Goal: Information Seeking & Learning: Understand process/instructions

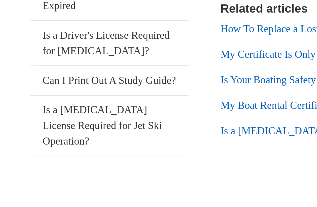
scroll to position [147, 0]
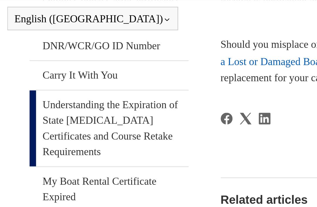
click at [69, 31] on link "Obtaining Your State DNR/WCR/GO ID Number" at bounding box center [51, 38] width 71 height 20
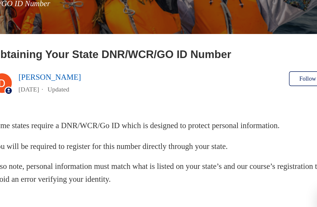
scroll to position [20, 0]
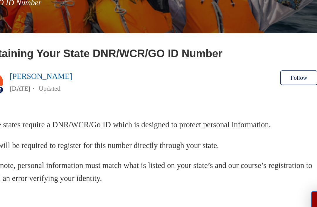
click at [151, 100] on header "Obtaining Your State DNR/WCR/GO ID Number Deborah Fagan 1 year ago Updated Foll…" at bounding box center [202, 116] width 200 height 32
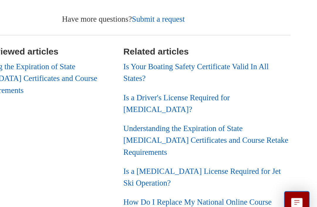
scroll to position [146, 0]
click at [201, 191] on link "How Do I Replace My National Online Course Card/Certificate?" at bounding box center [245, 197] width 89 height 12
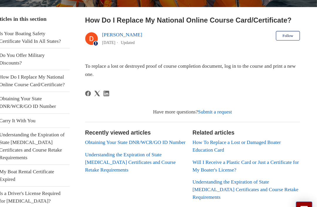
scroll to position [105, 0]
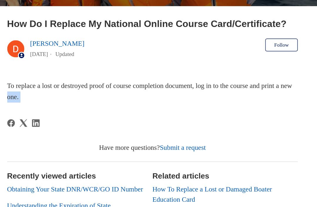
click at [168, 75] on article "How Do I Replace My National Online Course Card/Certificate? Deborah Fagan 1 ye…" at bounding box center [202, 128] width 200 height 226
click at [173, 70] on p "To replace a lost or destroyed proof of course completion document, log in to t…" at bounding box center [202, 65] width 200 height 15
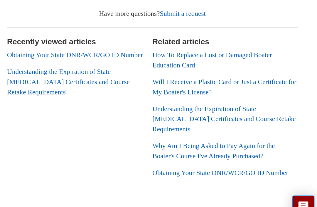
scroll to position [131, 0]
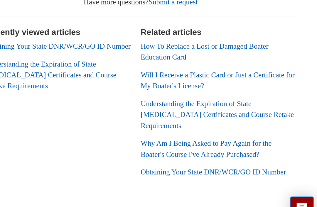
click at [197, 30] on div "Articles in this section Is Your Boating Safety Certificate Valid In All States…" at bounding box center [158, 85] width 317 height 226
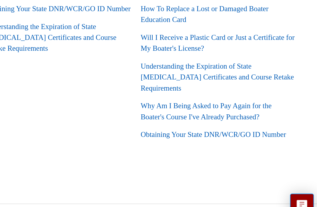
scroll to position [161, 0]
click at [201, 147] on link "Obtaining Your State DNR/WCR/GO ID Number" at bounding box center [247, 149] width 93 height 5
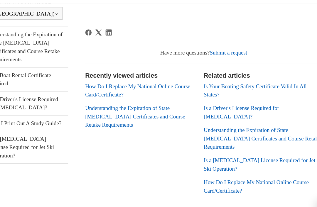
scroll to position [169, 0]
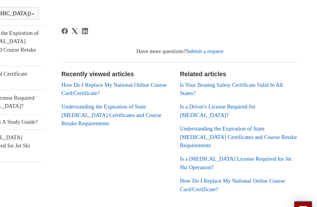
click at [216, 168] on link "How Do I Replace My National Online Course Card/Certificate?" at bounding box center [245, 174] width 89 height 12
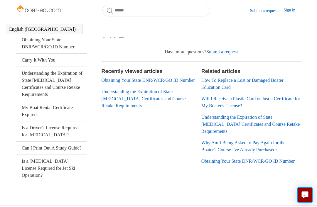
scroll to position [143, 0]
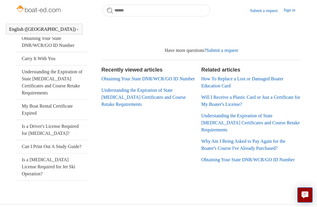
click at [256, 88] on li "How To Replace a Lost or Damaged Boater Education Card" at bounding box center [251, 82] width 100 height 14
click at [251, 81] on link "How To Replace a Lost or Damaged Boater Education Card" at bounding box center [242, 82] width 82 height 12
